Goal: Task Accomplishment & Management: Use online tool/utility

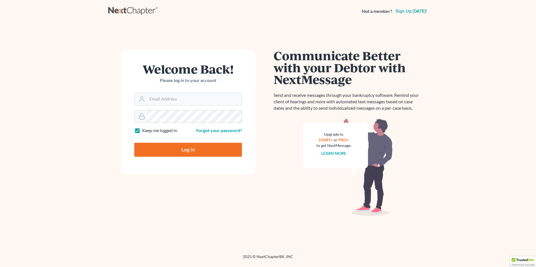
type input "[EMAIL_ADDRESS][DOMAIN_NAME]"
drag, startPoint x: 167, startPoint y: 148, endPoint x: 172, endPoint y: 147, distance: 5.5
click at [168, 149] on input "Log In" at bounding box center [188, 150] width 108 height 14
type input "Thinking..."
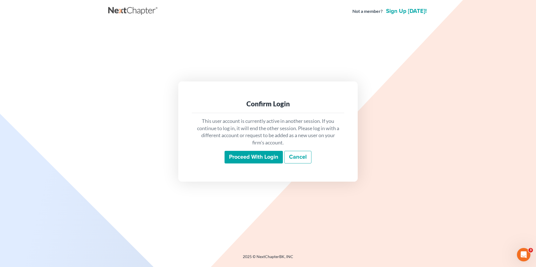
click at [249, 155] on input "Proceed with login" at bounding box center [254, 157] width 58 height 13
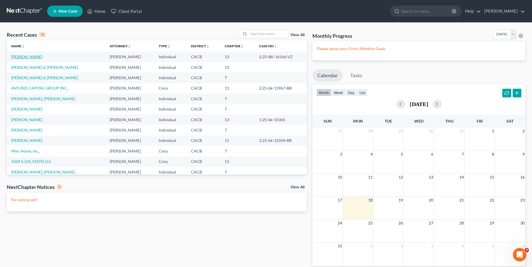
click at [26, 56] on link "Lozano, Martin" at bounding box center [26, 56] width 31 height 5
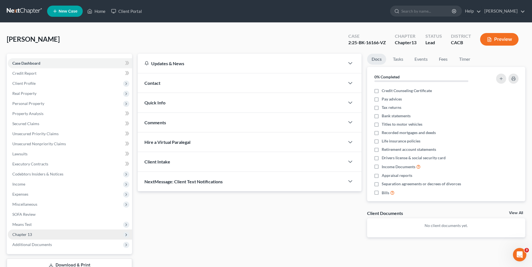
drag, startPoint x: 31, startPoint y: 233, endPoint x: 38, endPoint y: 231, distance: 7.1
click at [31, 233] on span "Chapter 13" at bounding box center [22, 234] width 20 height 5
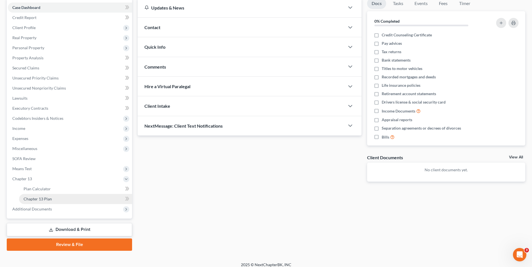
scroll to position [56, 0]
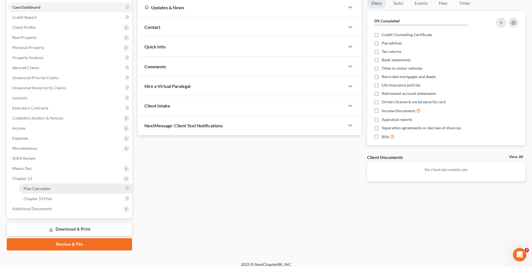
click at [41, 187] on span "Plan Calculator" at bounding box center [37, 188] width 27 height 5
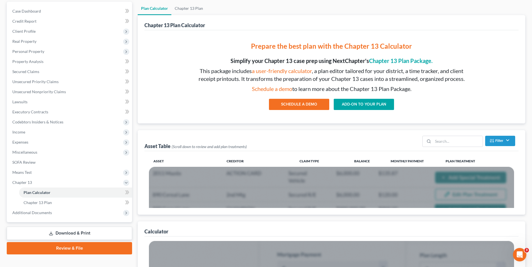
scroll to position [56, 0]
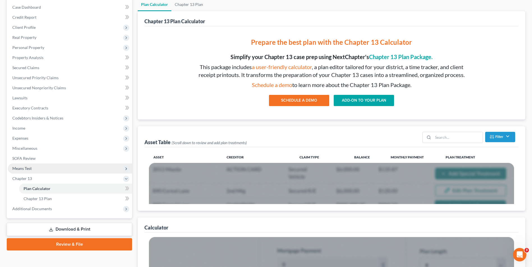
click at [23, 169] on span "Means Test" at bounding box center [21, 168] width 19 height 5
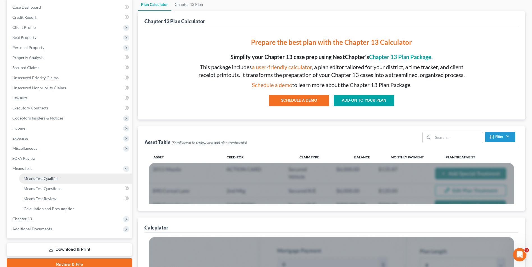
click at [55, 177] on span "Means Test Qualifier" at bounding box center [42, 178] width 36 height 5
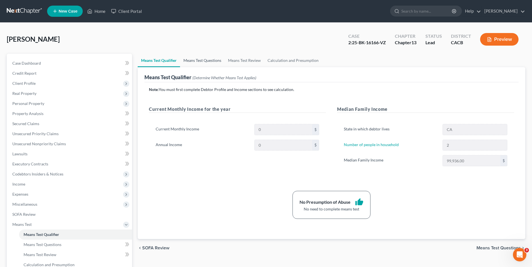
click at [202, 63] on link "Means Test Questions" at bounding box center [202, 60] width 45 height 13
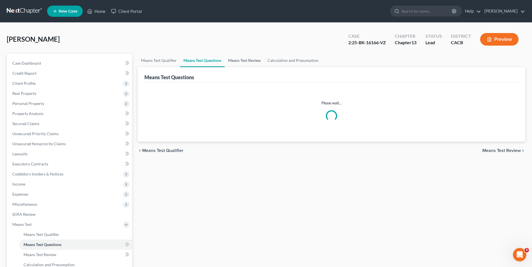
select select "0"
select select "60"
select select "0"
select select "60"
select select "0"
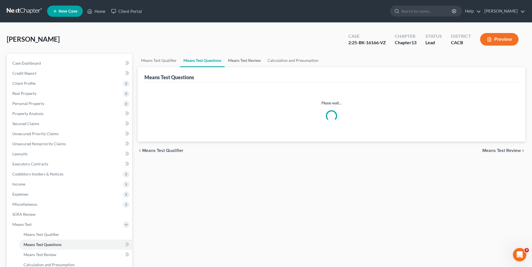
select select "60"
select select "0"
select select "60"
select select "0"
select select "60"
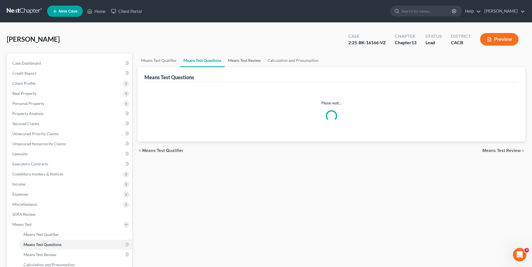
select select "0"
select select "60"
select select "0"
select select "60"
select select "0"
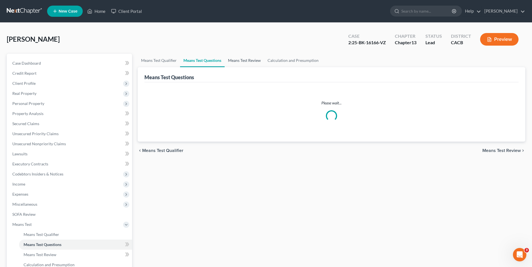
select select "60"
select select "0"
select select "60"
select select "1"
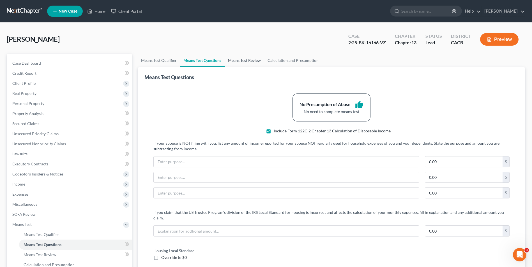
click at [241, 62] on link "Means Test Review" at bounding box center [245, 60] width 40 height 13
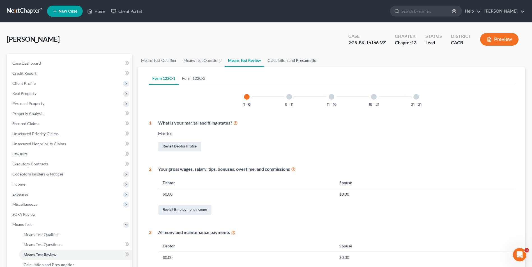
click at [283, 62] on link "Calculation and Presumption" at bounding box center [293, 60] width 58 height 13
